Goal: Task Accomplishment & Management: Use online tool/utility

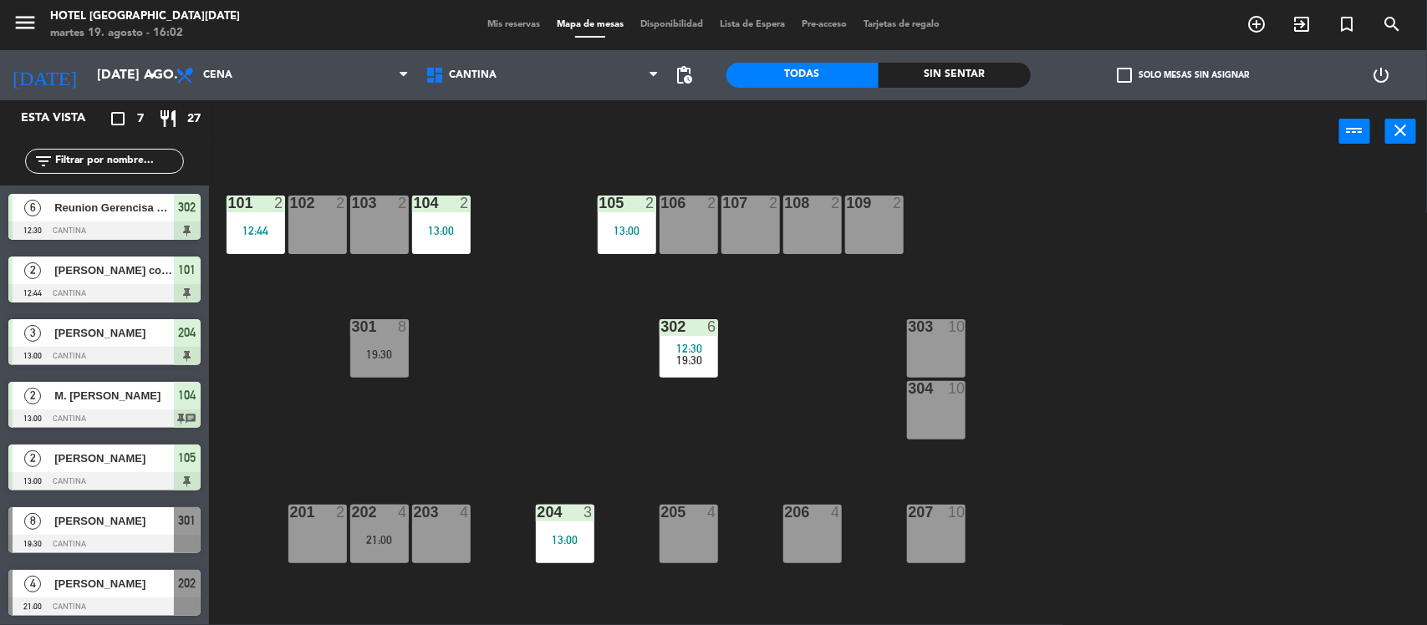
scroll to position [1, 0]
click at [261, 211] on div "101 2 12:44" at bounding box center [256, 225] width 59 height 59
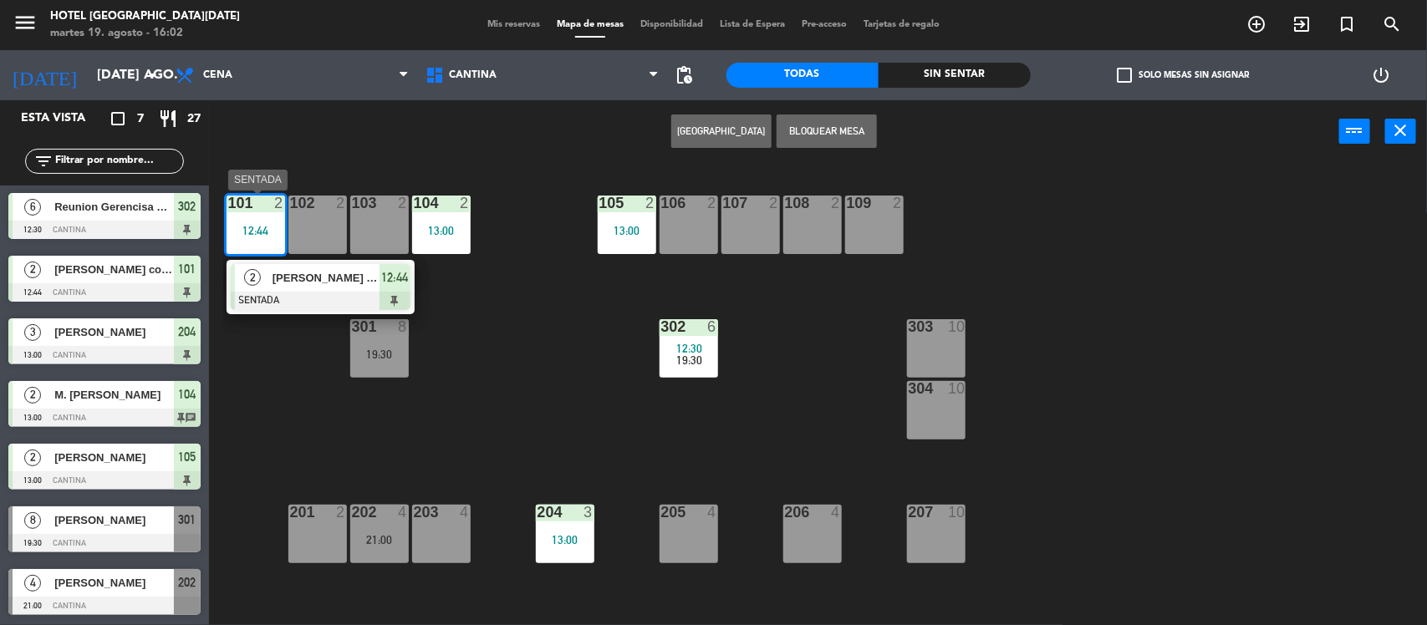
click at [354, 273] on span "[PERSON_NAME] comercial" at bounding box center [325, 278] width 107 height 18
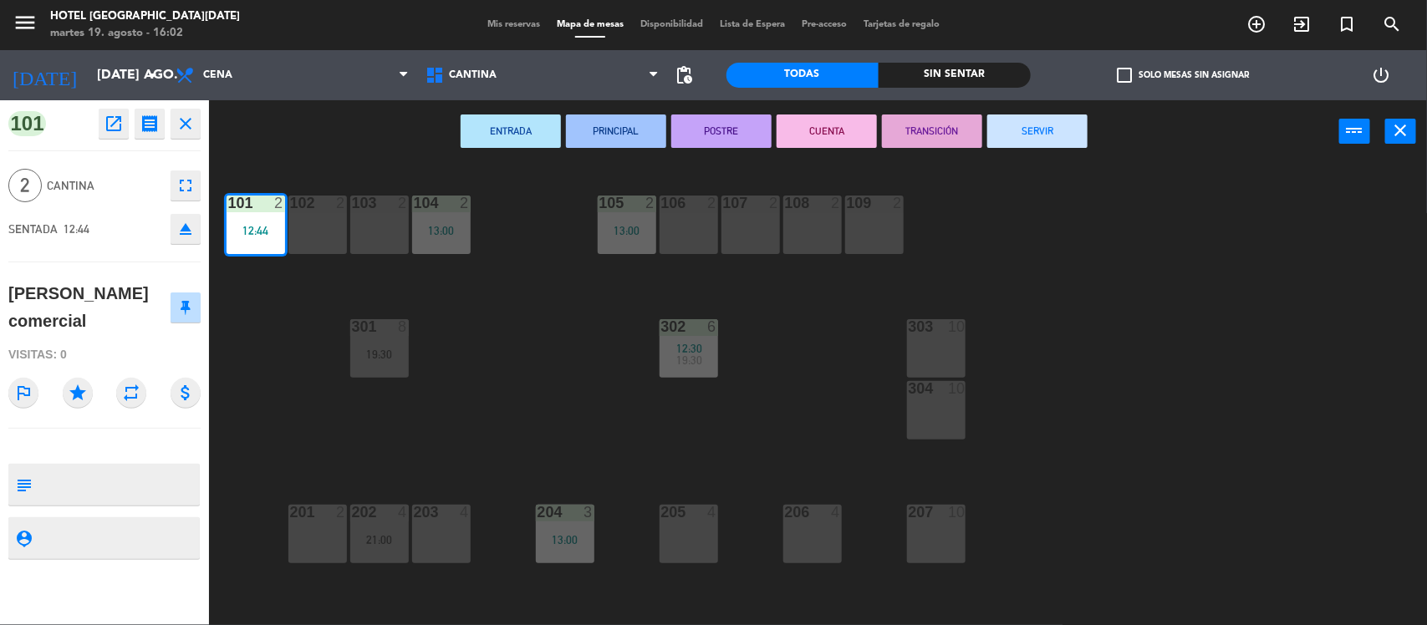
click at [1026, 143] on button "SERVIR" at bounding box center [1037, 131] width 100 height 33
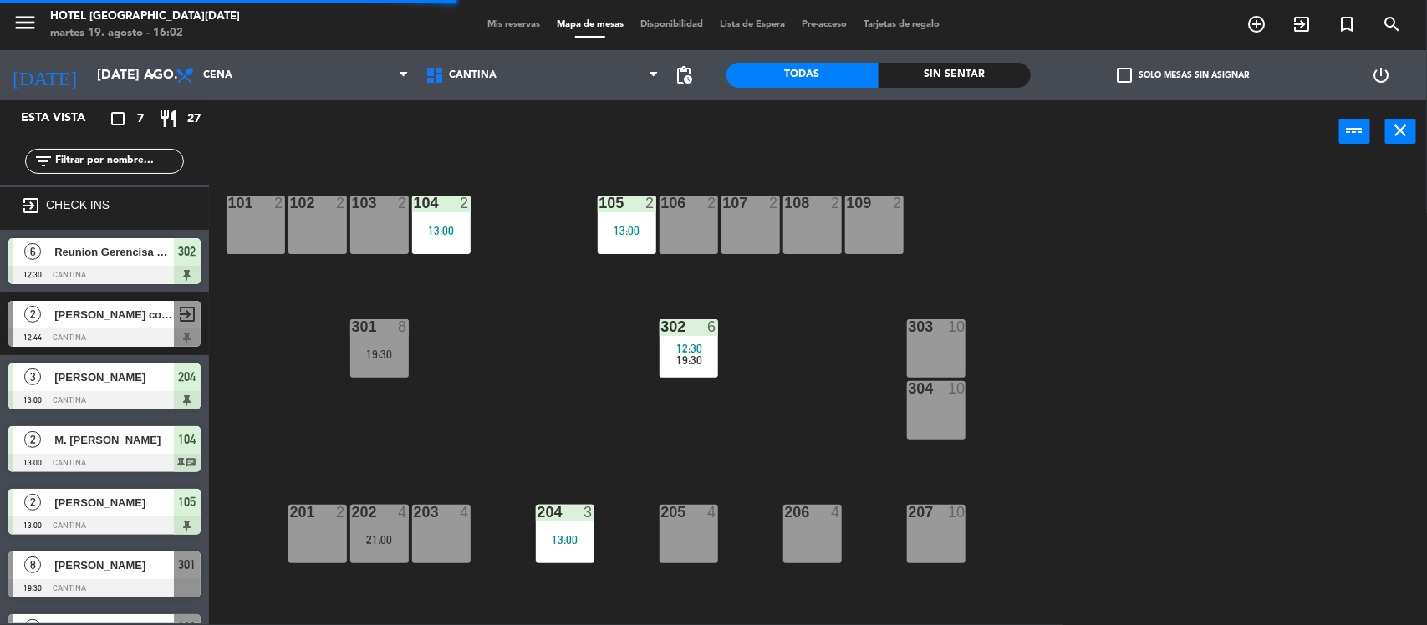
click at [446, 236] on div "13:00" at bounding box center [441, 231] width 59 height 12
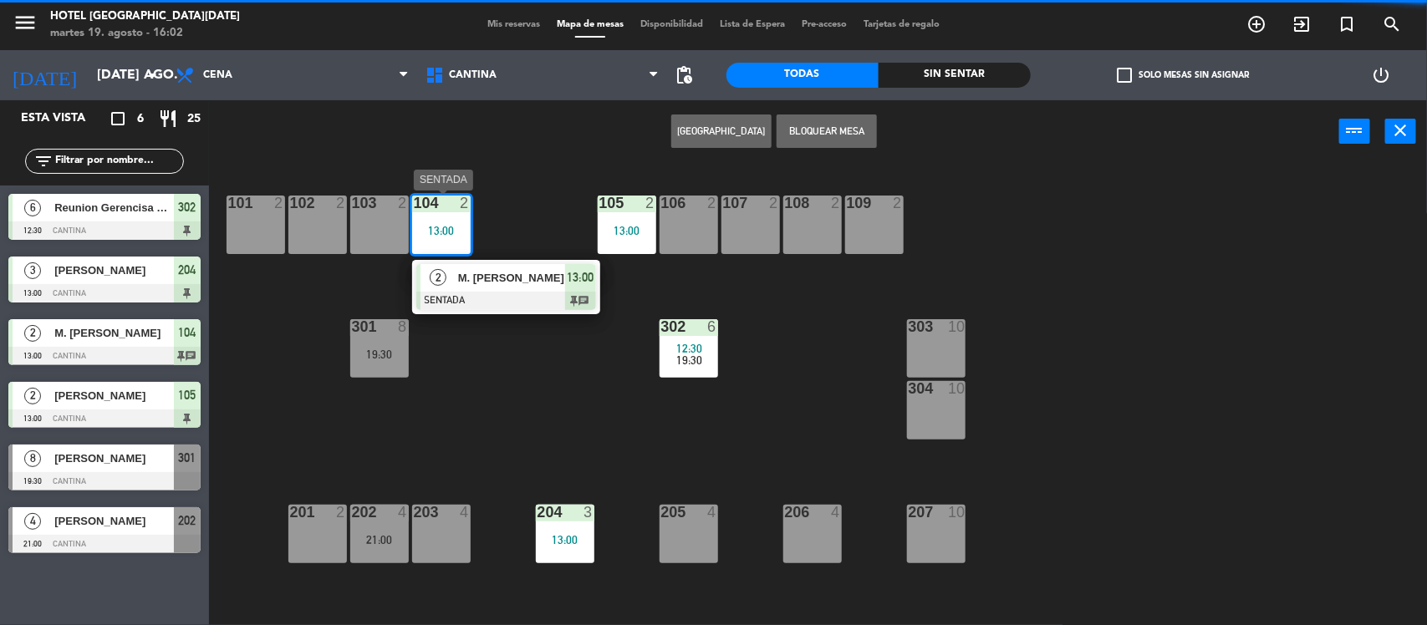
click at [522, 289] on div "M. [PERSON_NAME]" at bounding box center [510, 278] width 109 height 28
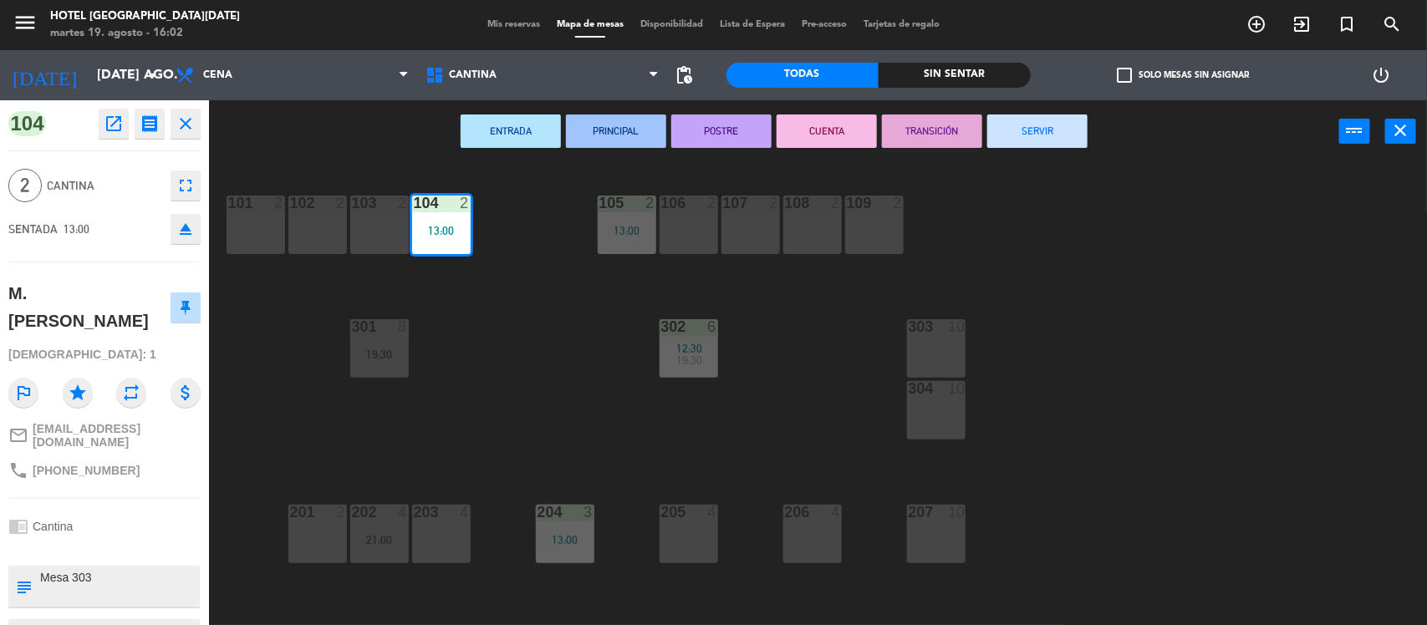
click at [1041, 119] on button "SERVIR" at bounding box center [1037, 131] width 100 height 33
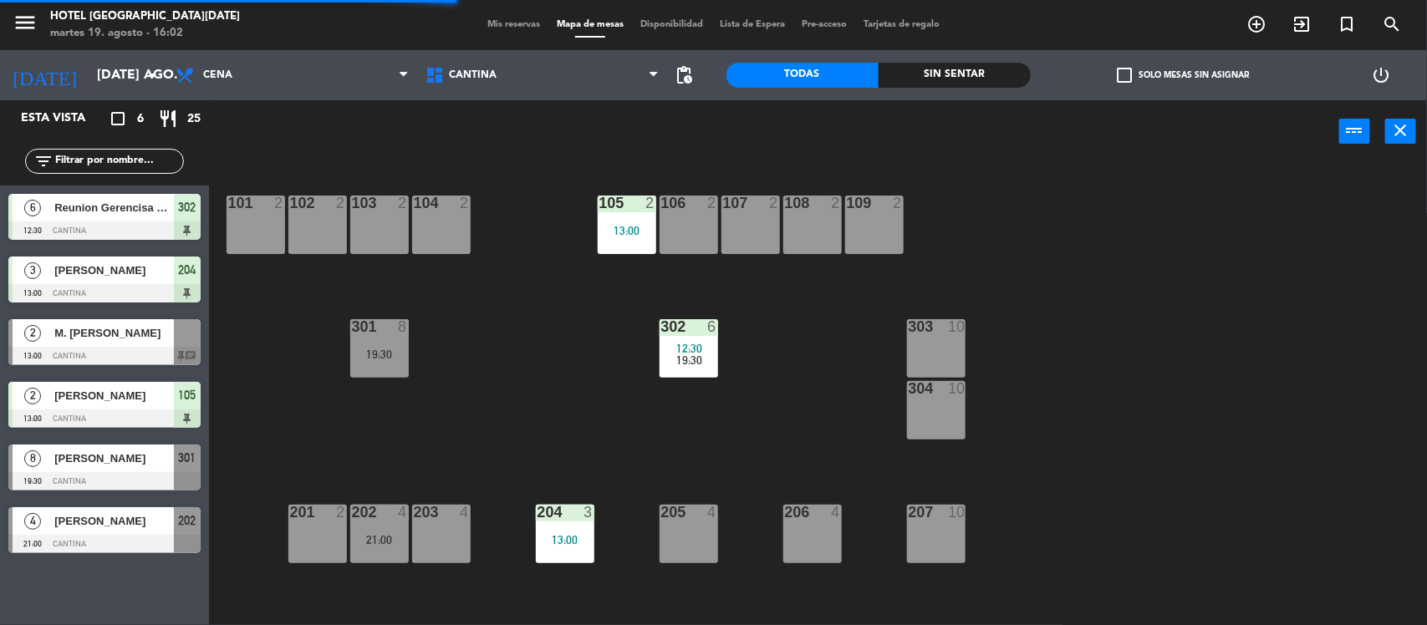
click at [632, 227] on div "13:00" at bounding box center [627, 231] width 59 height 12
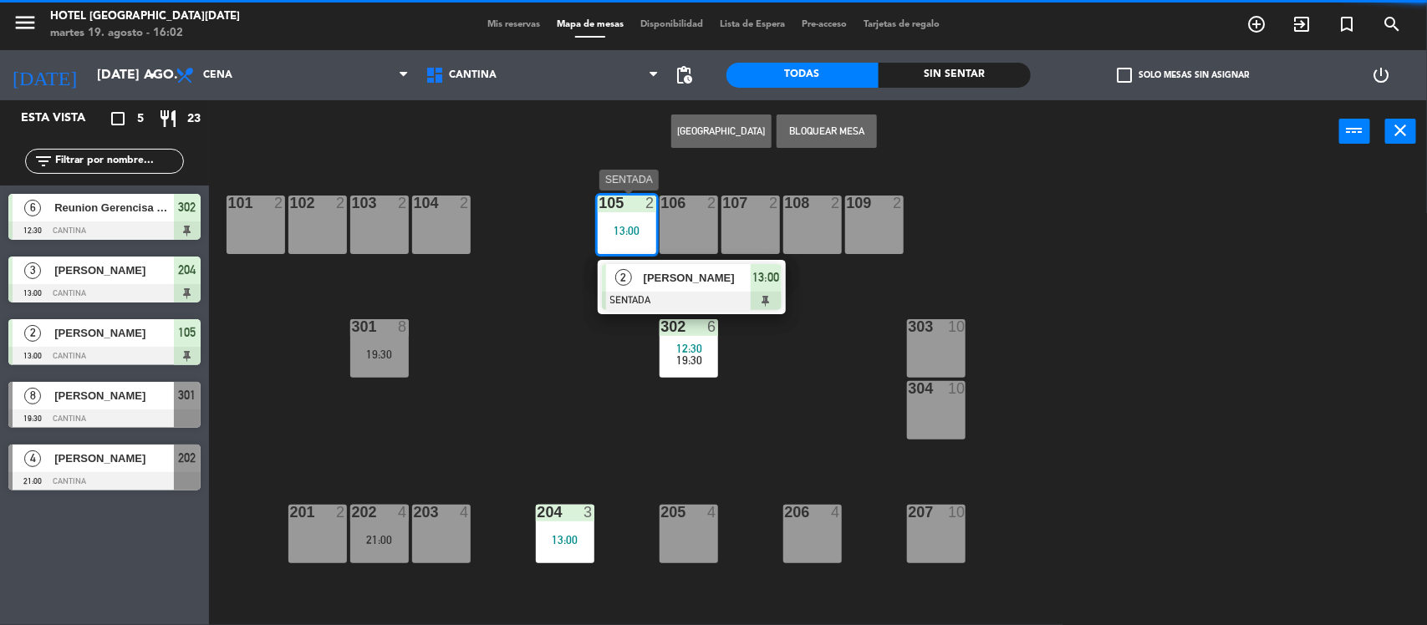
click at [703, 312] on div "2 [PERSON_NAME] SENTADA 13:00" at bounding box center [692, 287] width 188 height 54
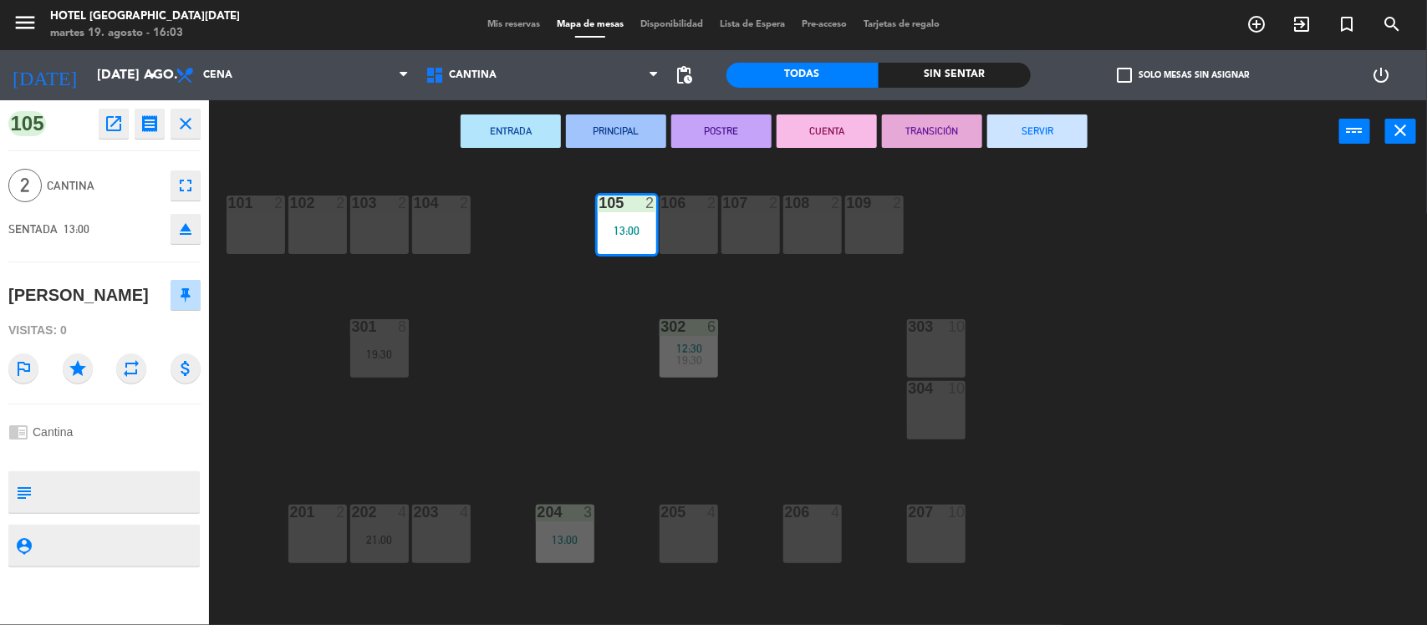
click at [1031, 140] on button "SERVIR" at bounding box center [1037, 131] width 100 height 33
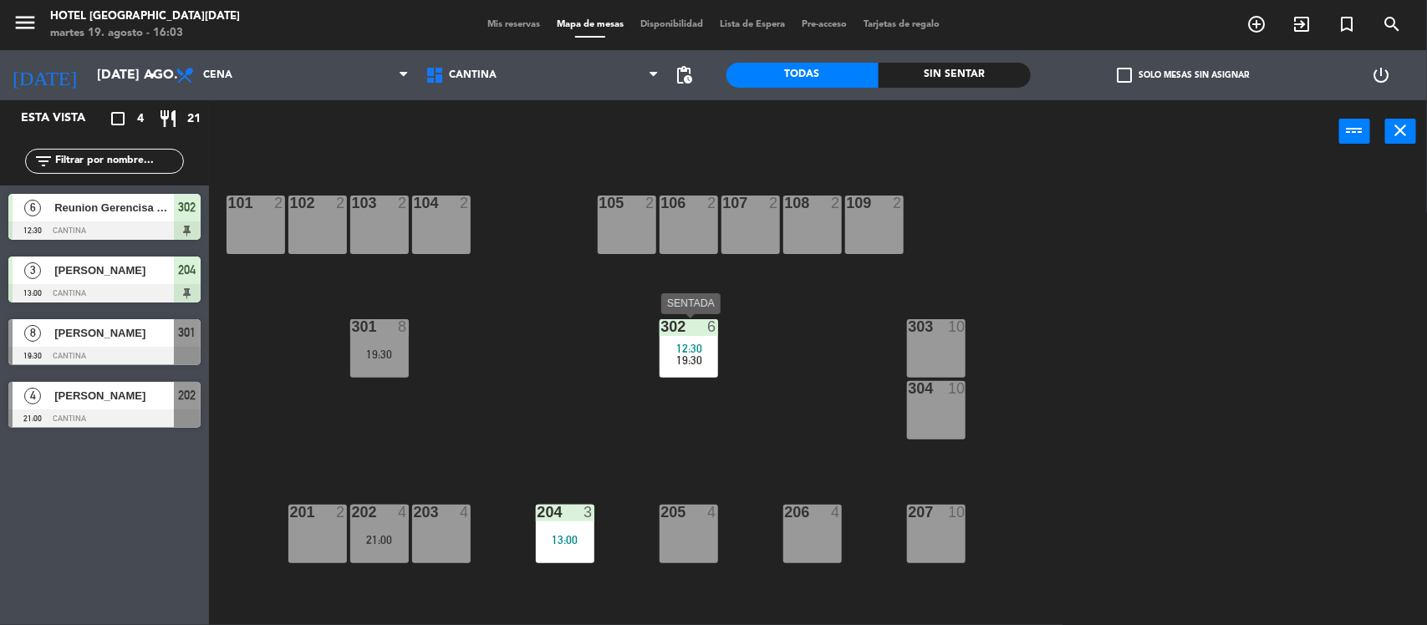
click at [702, 345] on div "12:30" at bounding box center [688, 349] width 59 height 12
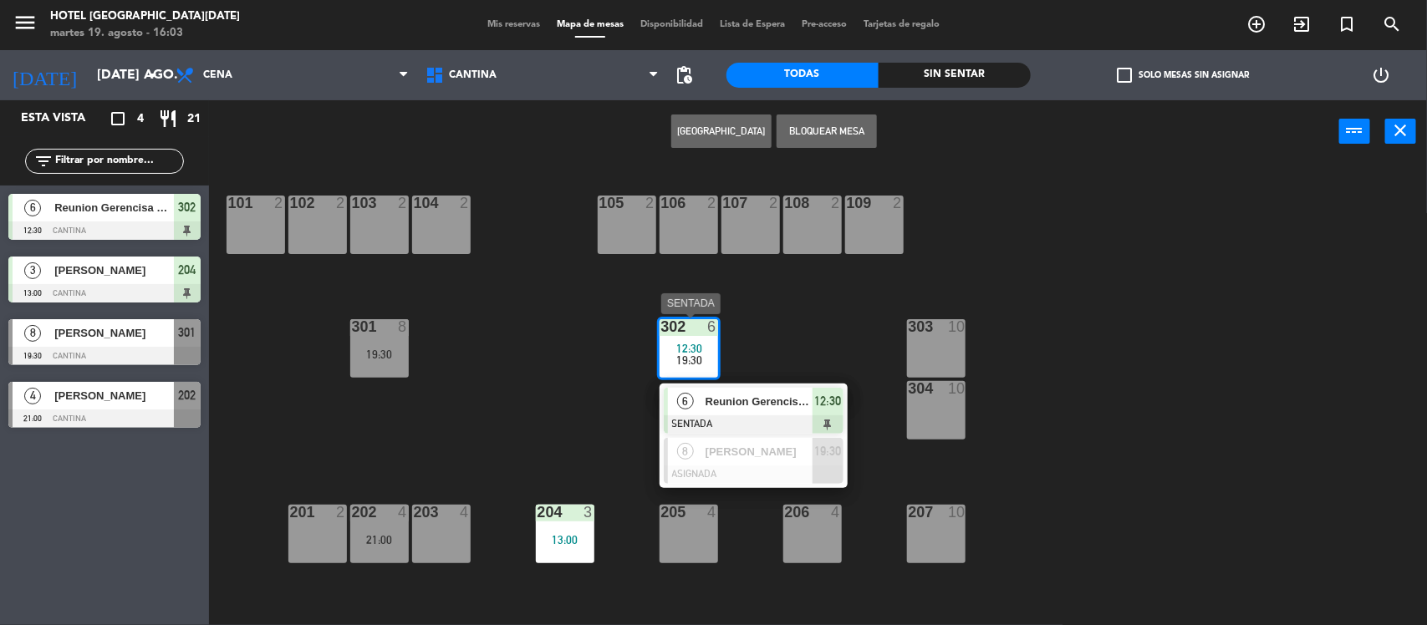
click at [749, 403] on span "Reunion Gerencisa Ole" at bounding box center [758, 402] width 107 height 18
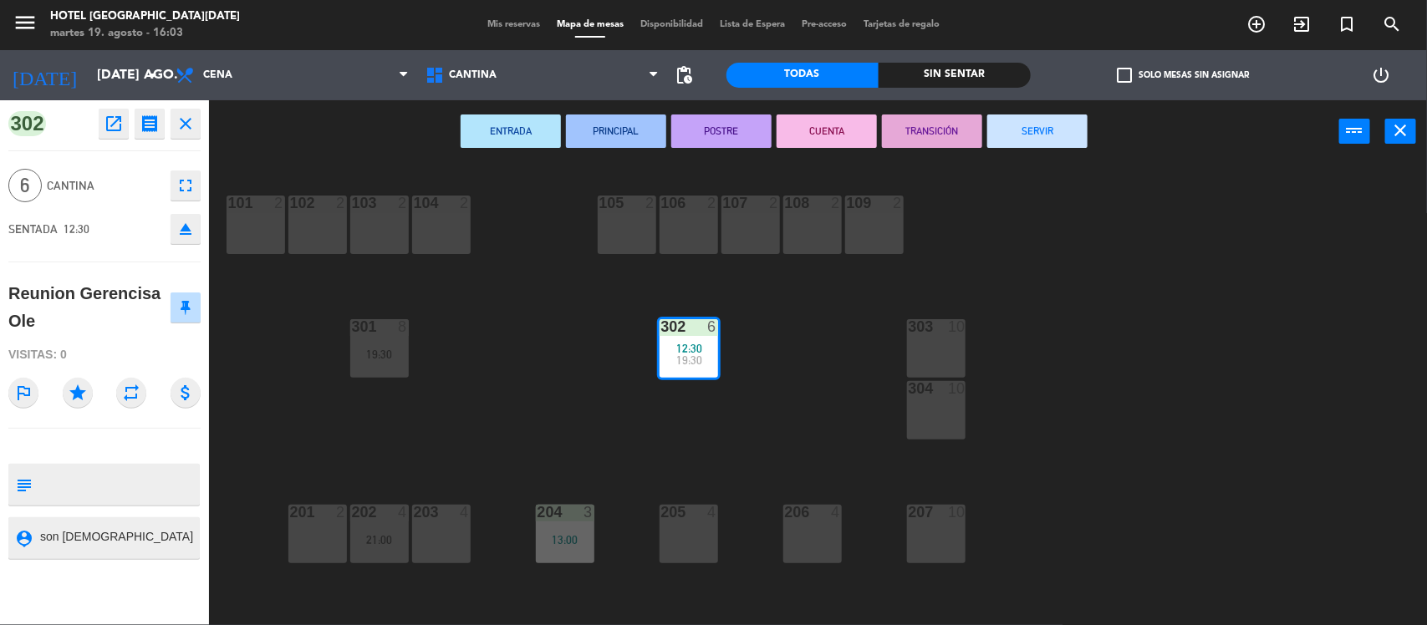
click at [191, 211] on div "SENTADA 12:30 eject" at bounding box center [104, 229] width 192 height 42
click at [180, 232] on icon "eject" at bounding box center [186, 229] width 20 height 20
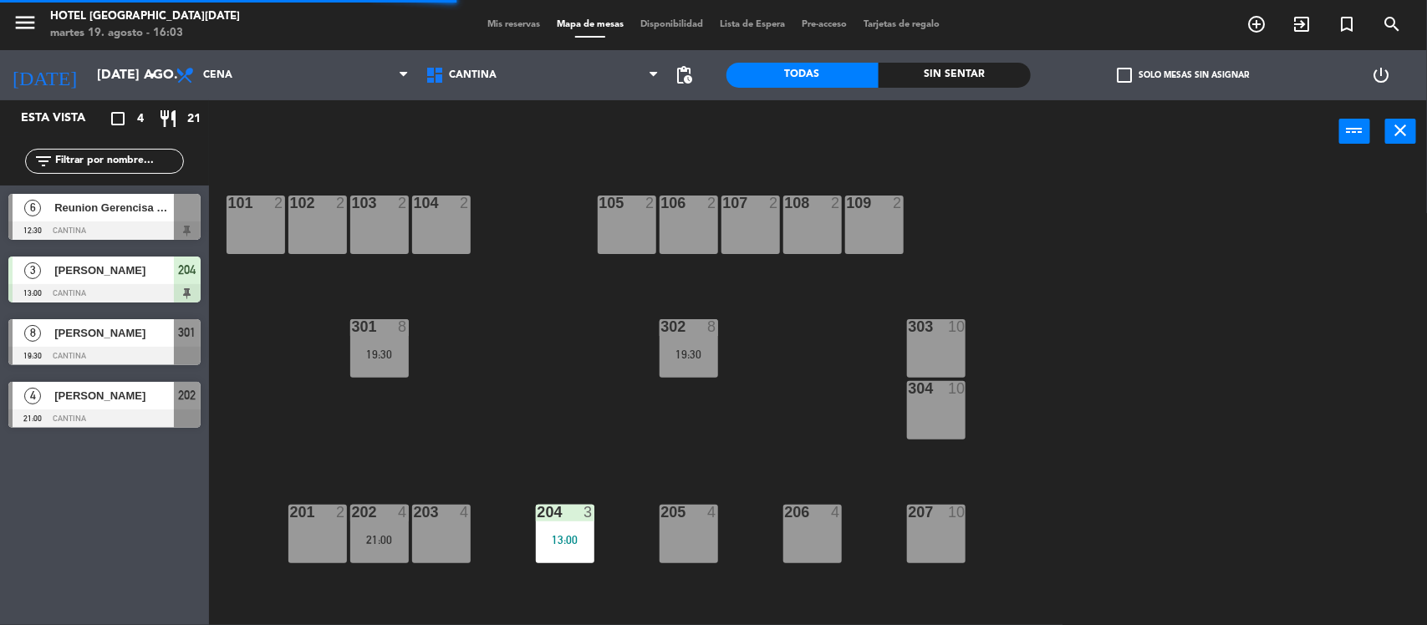
click at [560, 534] on div "13:00" at bounding box center [565, 540] width 59 height 12
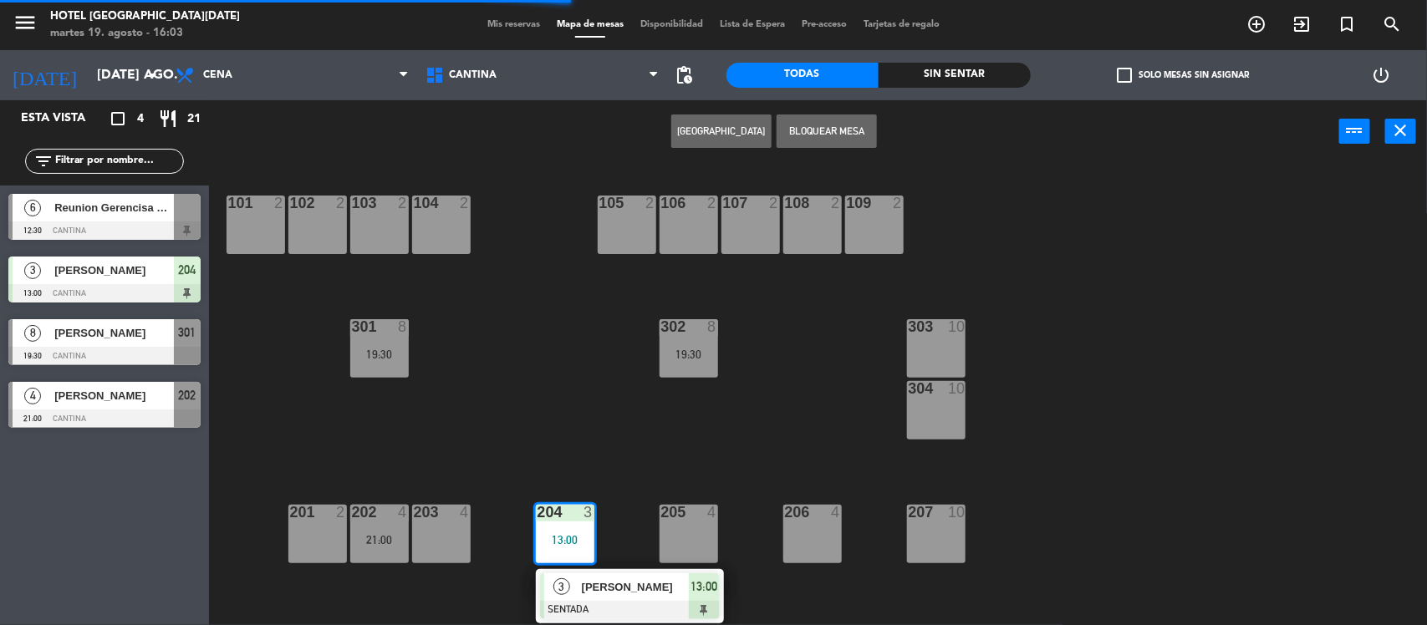
click at [594, 575] on div "[PERSON_NAME]" at bounding box center [634, 587] width 109 height 28
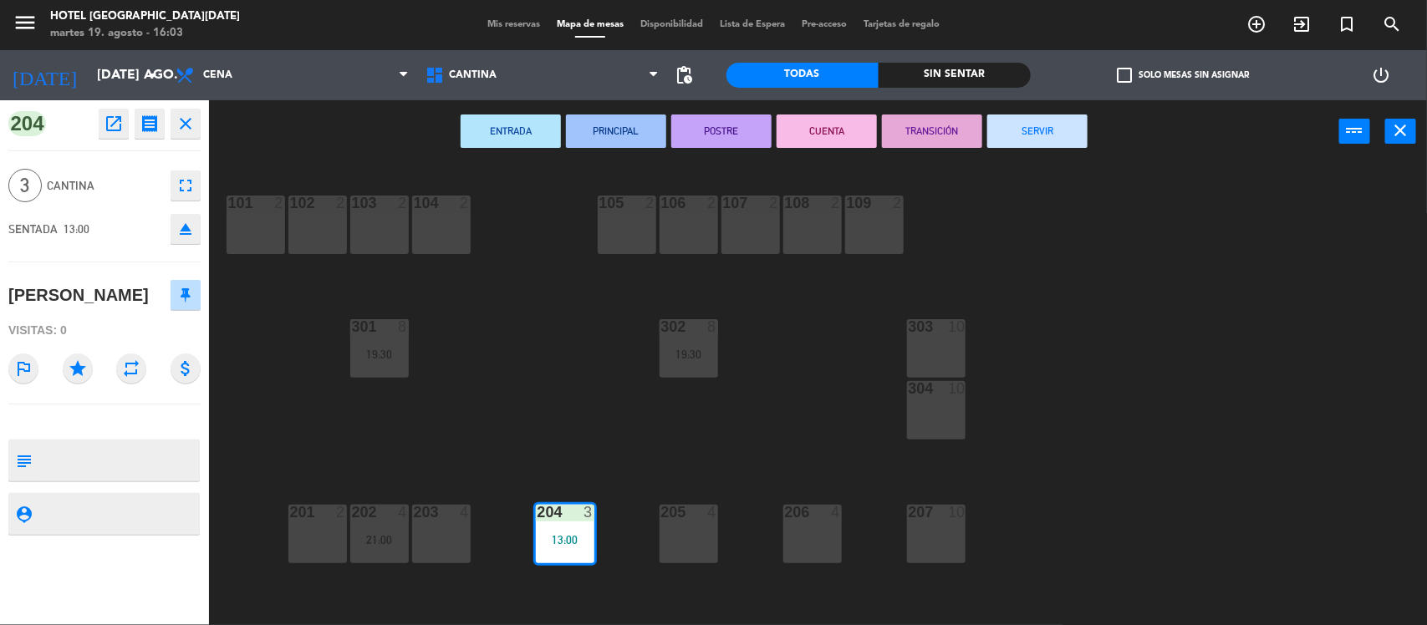
click at [181, 219] on icon "eject" at bounding box center [186, 229] width 20 height 20
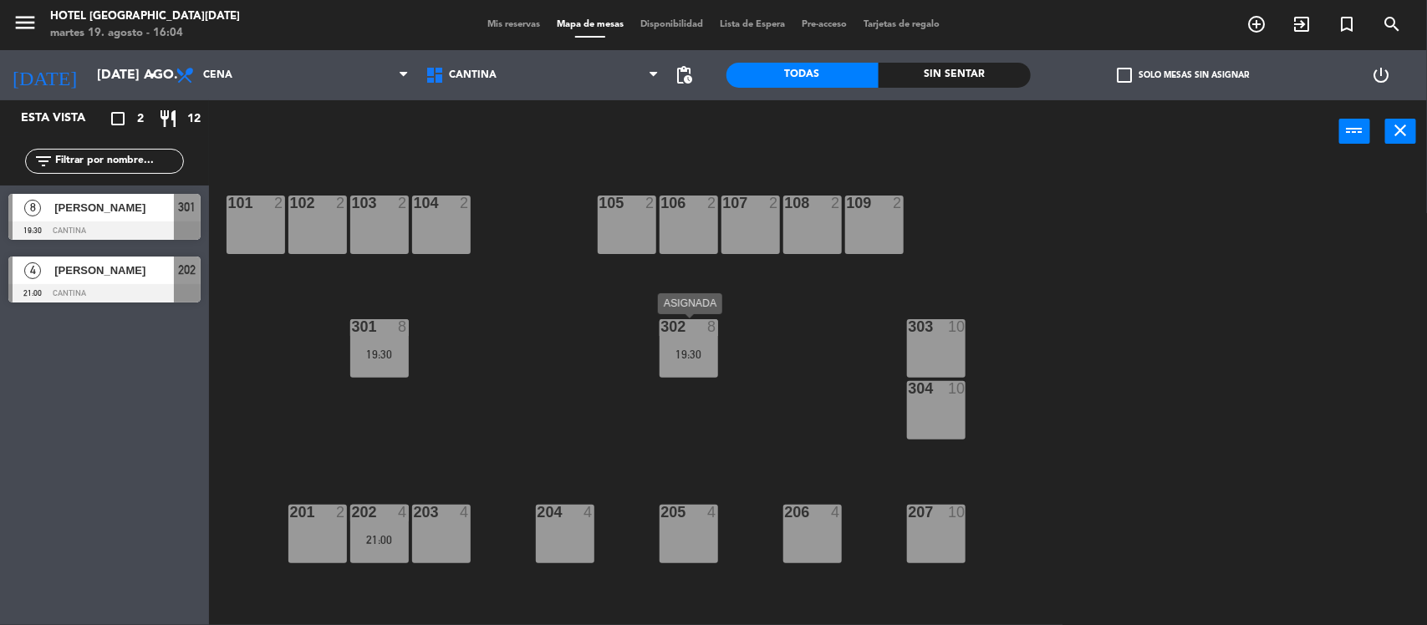
click at [684, 343] on div "302 8 19:30" at bounding box center [688, 348] width 59 height 59
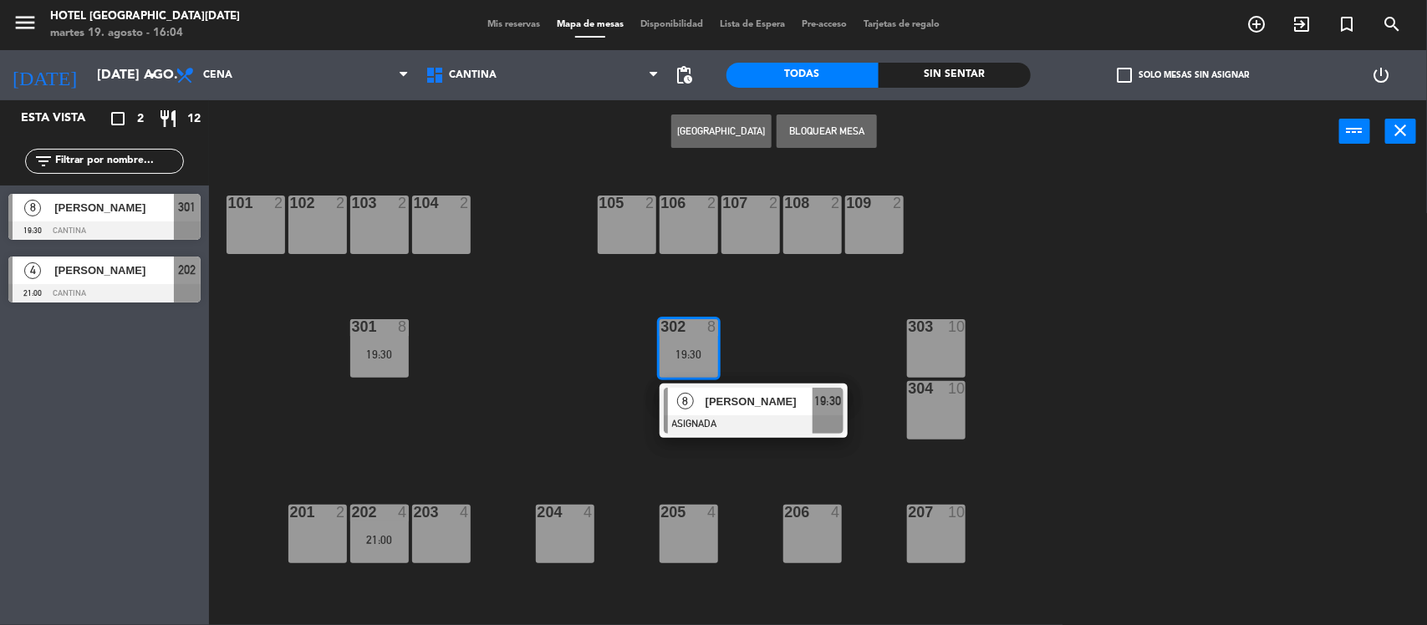
click at [470, 368] on div "101 2 102 2 103 2 104 2 105 2 106 2 107 2 108 2 109 2 303 10 302 8 19:30 8 [PER…" at bounding box center [825, 397] width 1204 height 462
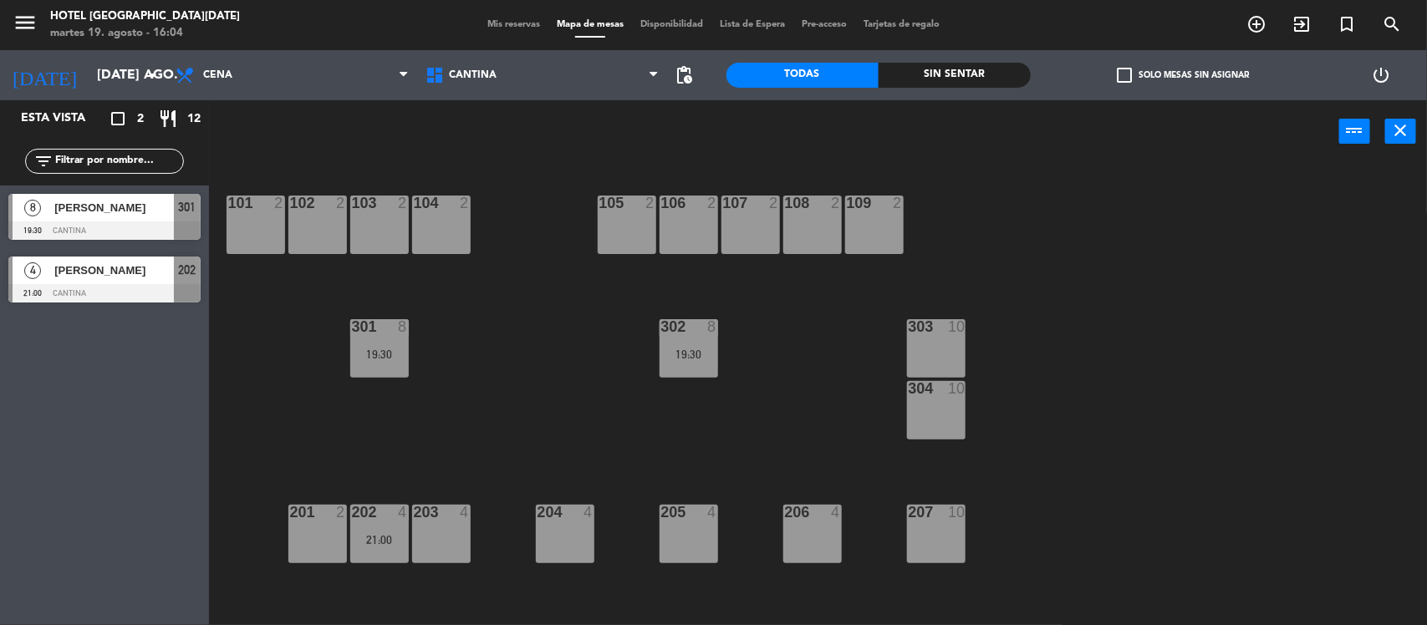
click at [377, 360] on div "19:30" at bounding box center [379, 355] width 59 height 12
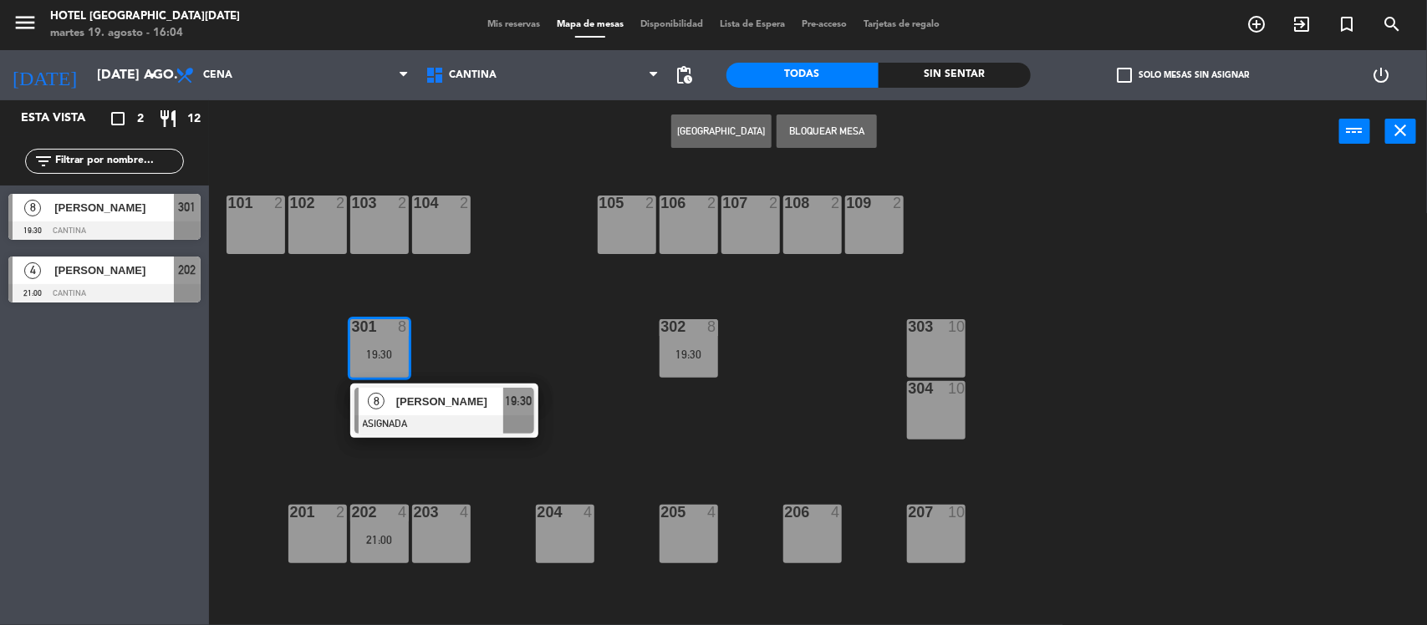
click at [571, 366] on div "101 2 102 2 103 2 104 2 105 2 106 2 107 2 108 2 109 2 303 10 302 8 19:30 301 8 …" at bounding box center [825, 397] width 1204 height 462
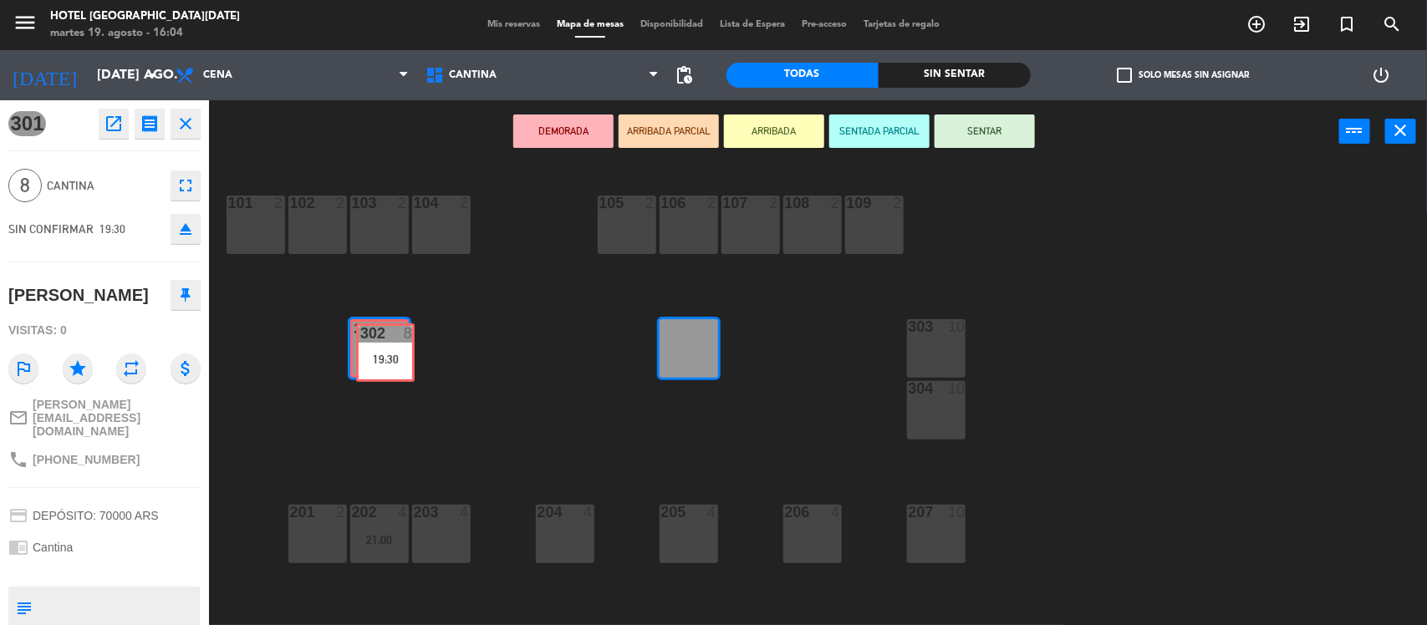
drag, startPoint x: 685, startPoint y: 328, endPoint x: 382, endPoint y: 333, distance: 303.4
click at [382, 333] on div "101 2 102 2 103 2 104 2 105 2 106 2 107 2 108 2 109 2 303 10 302 8 19:30 302 8 …" at bounding box center [825, 397] width 1204 height 462
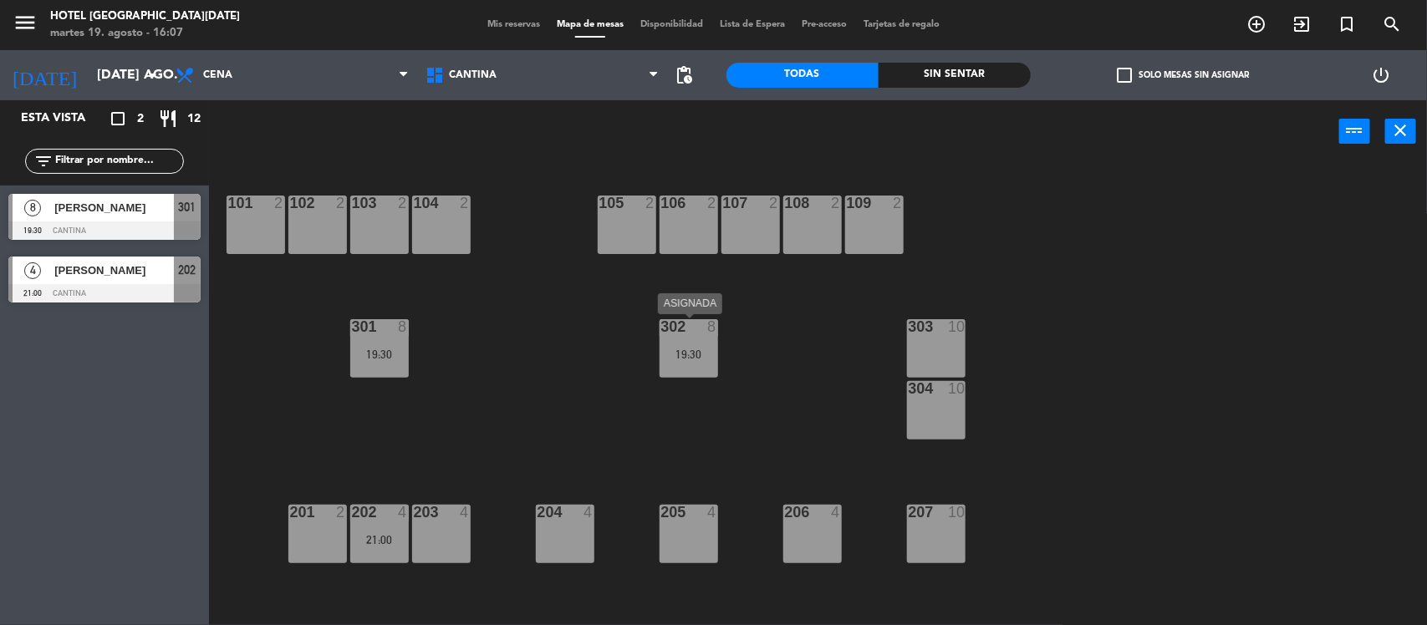
click at [683, 376] on div "302 8 19:30" at bounding box center [688, 348] width 59 height 59
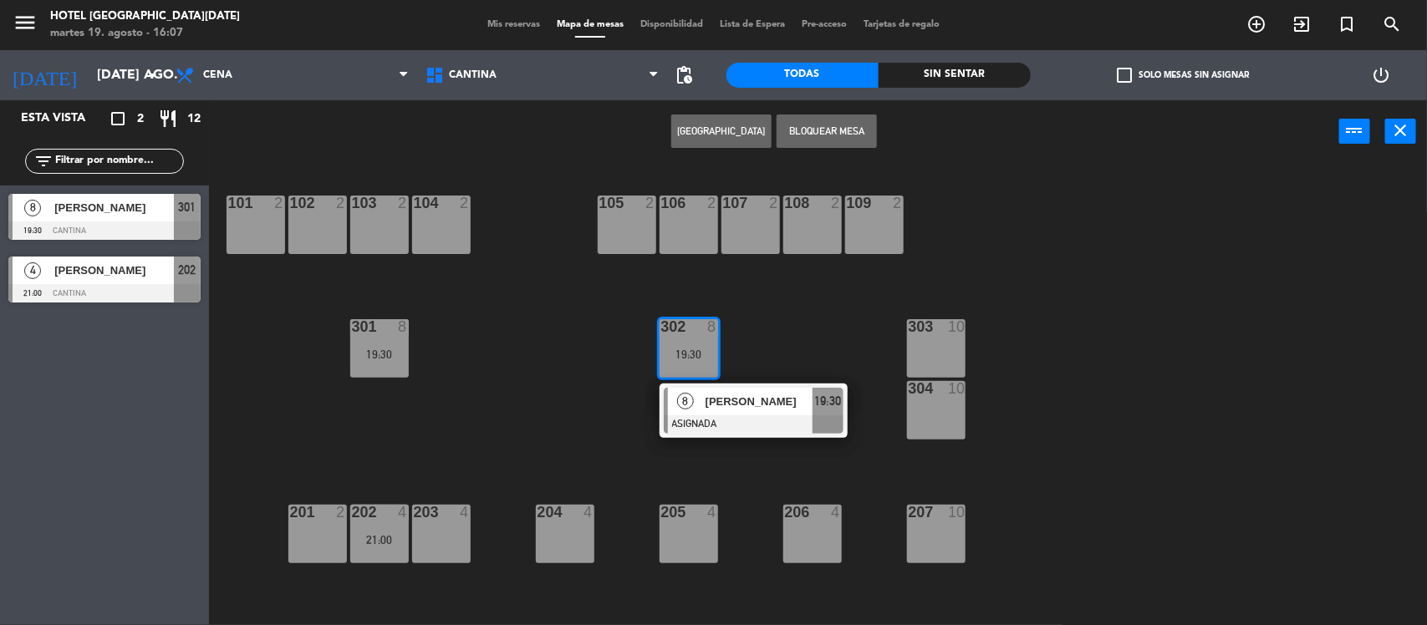
click at [523, 348] on div "101 2 102 2 103 2 104 2 105 2 106 2 107 2 108 2 109 2 303 10 302 8 19:30 8 [PER…" at bounding box center [825, 397] width 1204 height 462
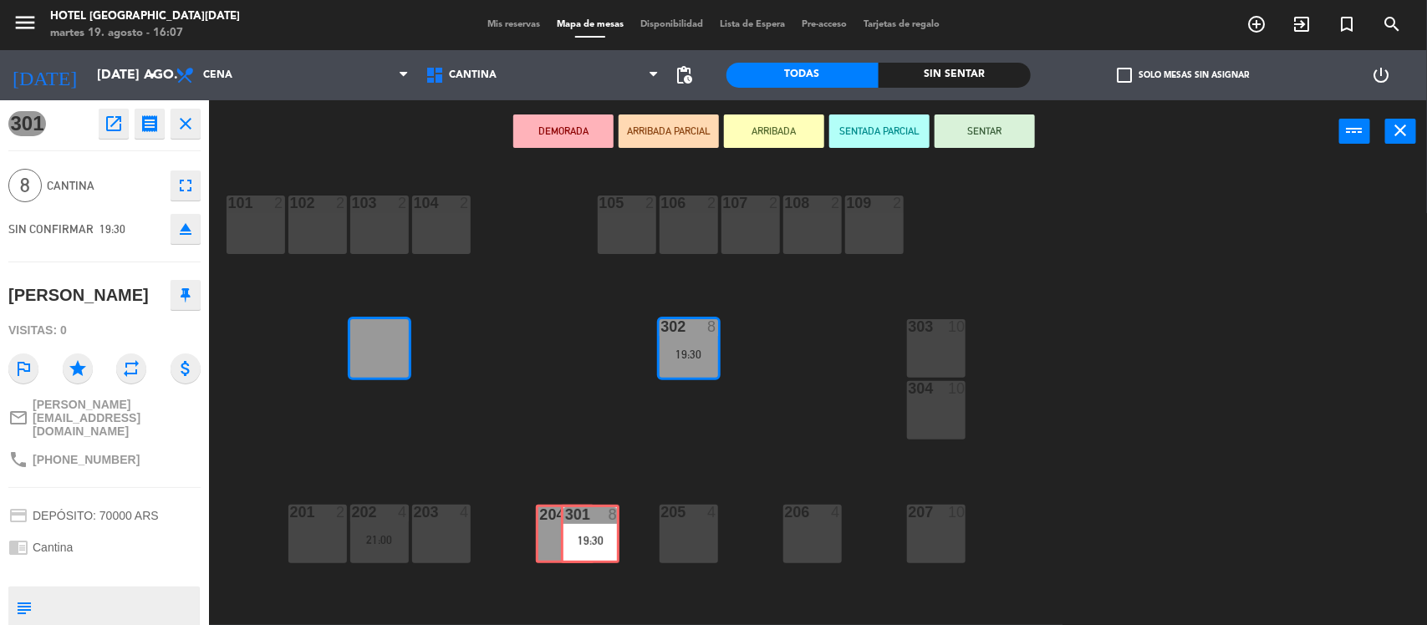
drag, startPoint x: 379, startPoint y: 341, endPoint x: 573, endPoint y: 533, distance: 273.1
click at [573, 533] on div "101 2 102 2 103 2 104 2 105 2 106 2 107 2 108 2 109 2 303 10 302 8 19:30 301 8 …" at bounding box center [825, 397] width 1204 height 462
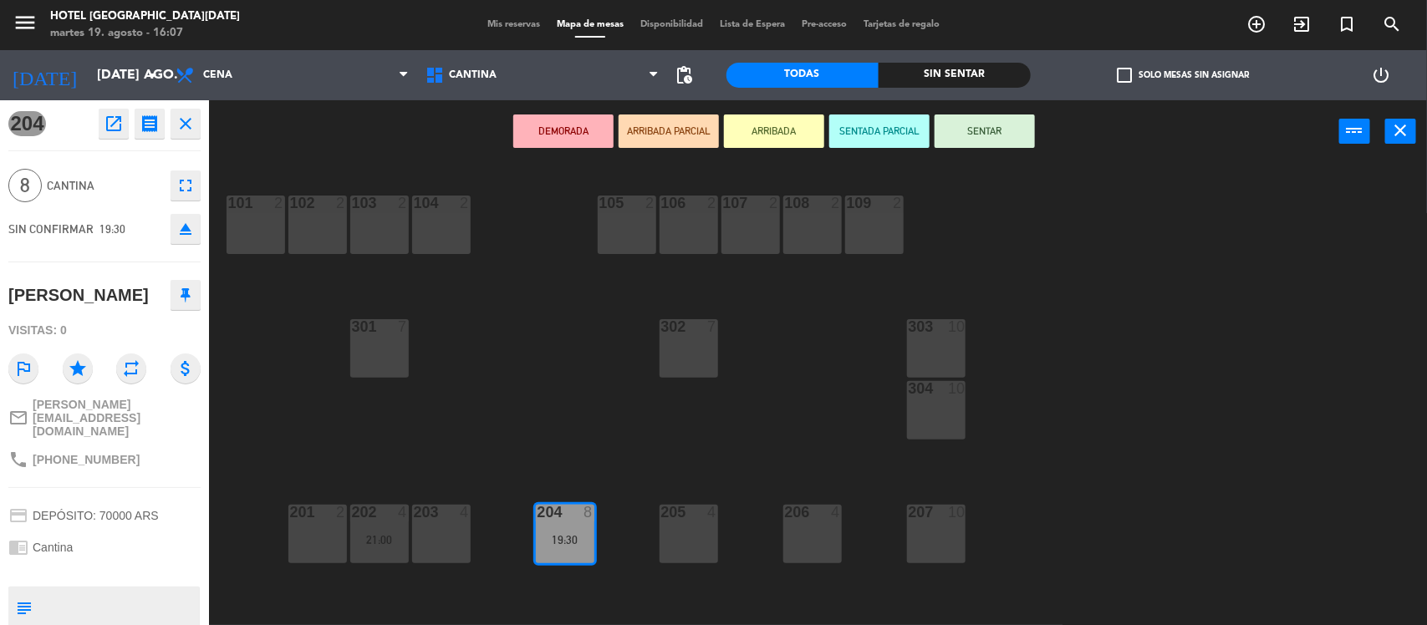
drag, startPoint x: 575, startPoint y: 531, endPoint x: 699, endPoint y: 331, distance: 235.0
drag, startPoint x: 561, startPoint y: 537, endPoint x: 694, endPoint y: 353, distance: 226.9
